Goal: Task Accomplishment & Management: Manage account settings

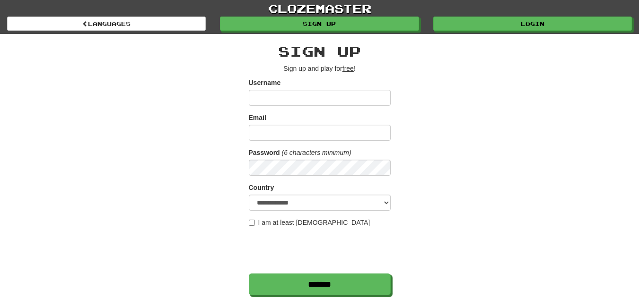
scroll to position [152, 0]
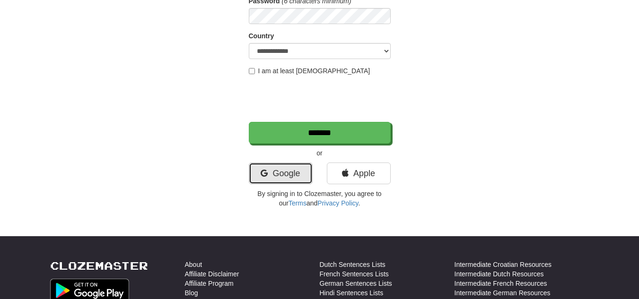
click at [278, 177] on link "Google" at bounding box center [281, 174] width 64 height 22
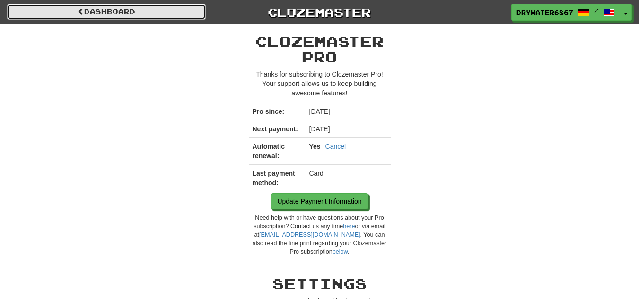
click at [97, 9] on link "Dashboard" at bounding box center [106, 12] width 199 height 16
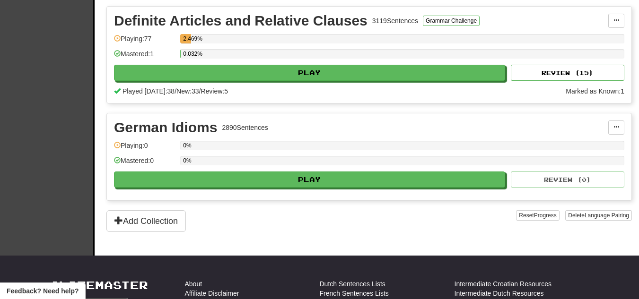
scroll to position [213, 0]
